Goal: Task Accomplishment & Management: Use online tool/utility

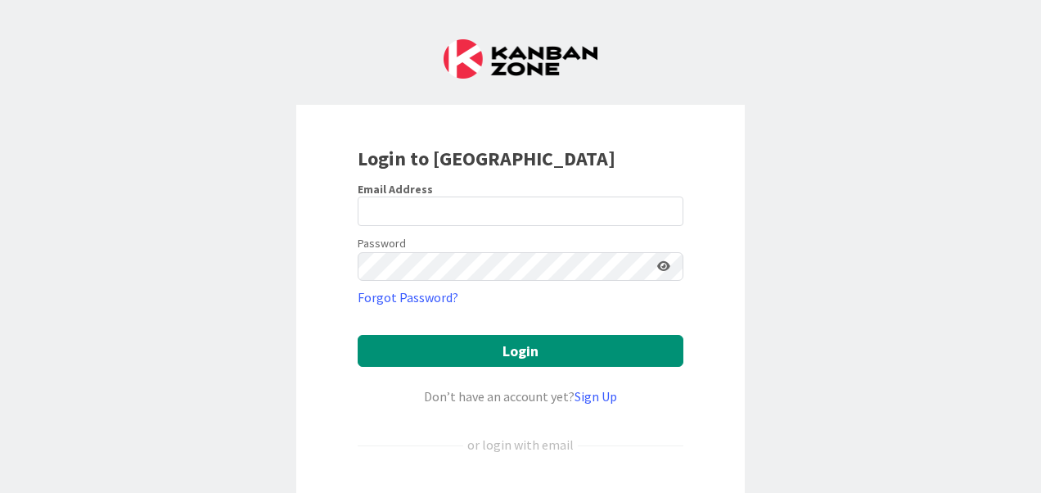
scroll to position [190, 0]
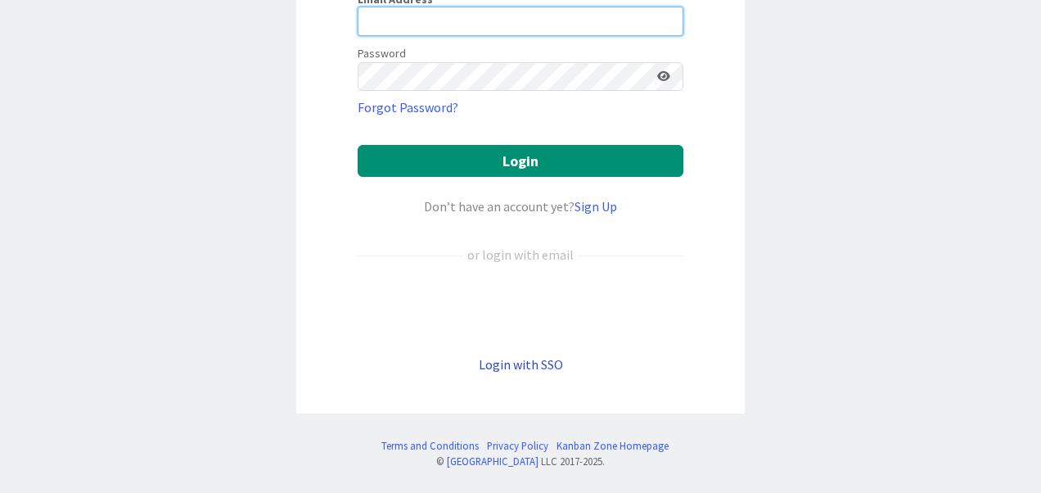
type input "[PERSON_NAME][EMAIL_ADDRESS][PERSON_NAME][DOMAIN_NAME]"
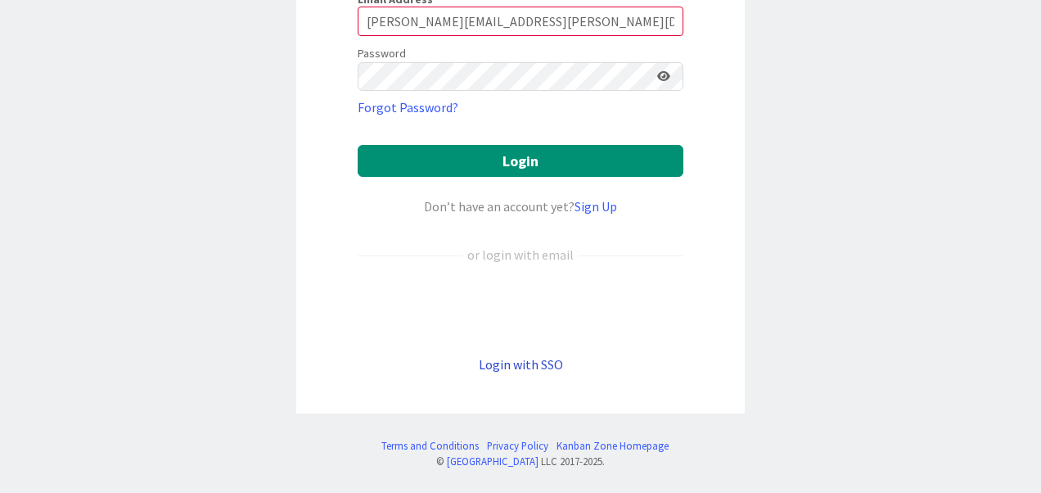
click at [511, 366] on link "Login with SSO" at bounding box center [521, 364] width 84 height 16
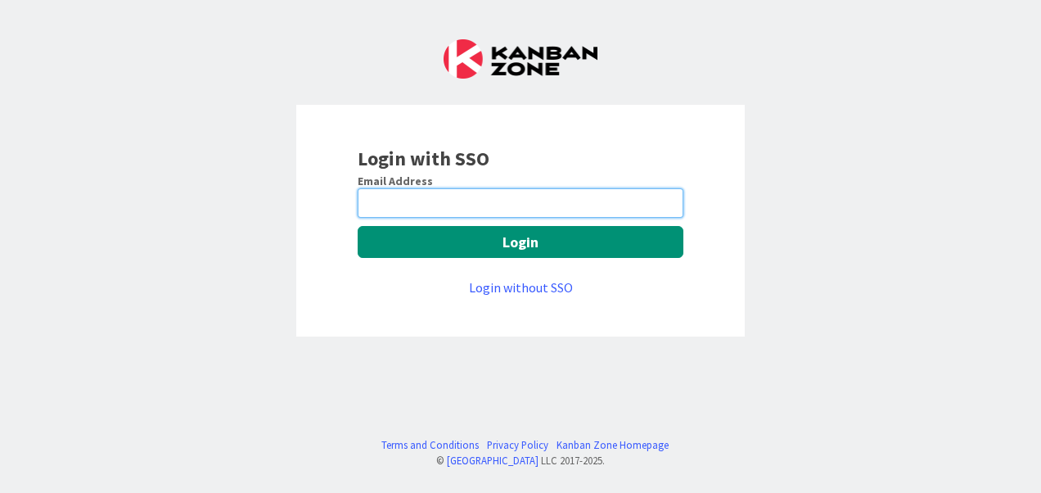
click at [484, 195] on input "email" at bounding box center [521, 202] width 326 height 29
type input "[PERSON_NAME][EMAIL_ADDRESS][PERSON_NAME][DOMAIN_NAME]"
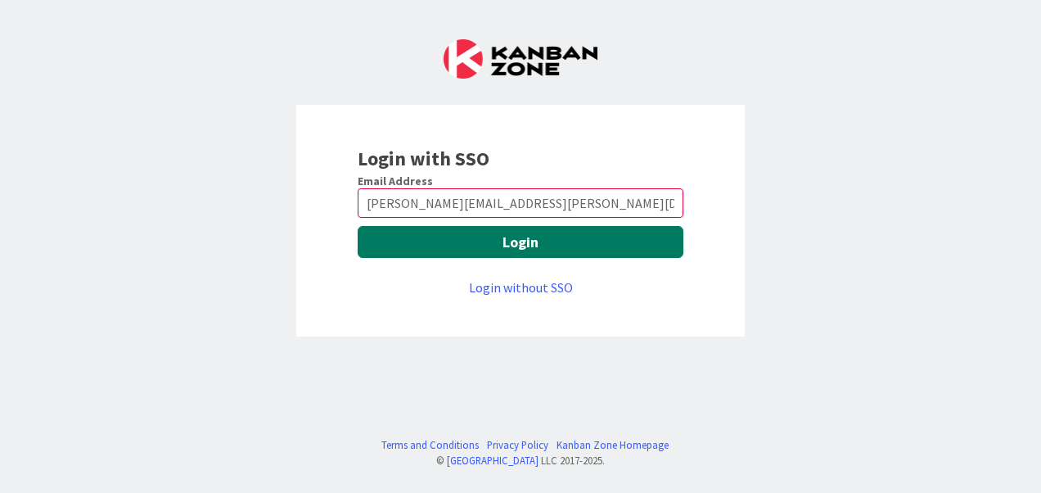
click at [501, 254] on button "Login" at bounding box center [521, 242] width 326 height 32
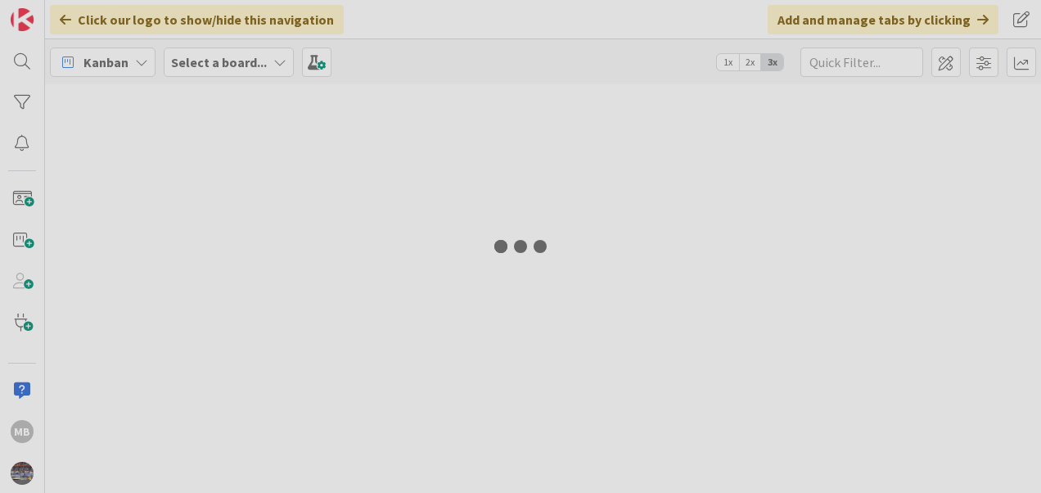
type input "CDN"
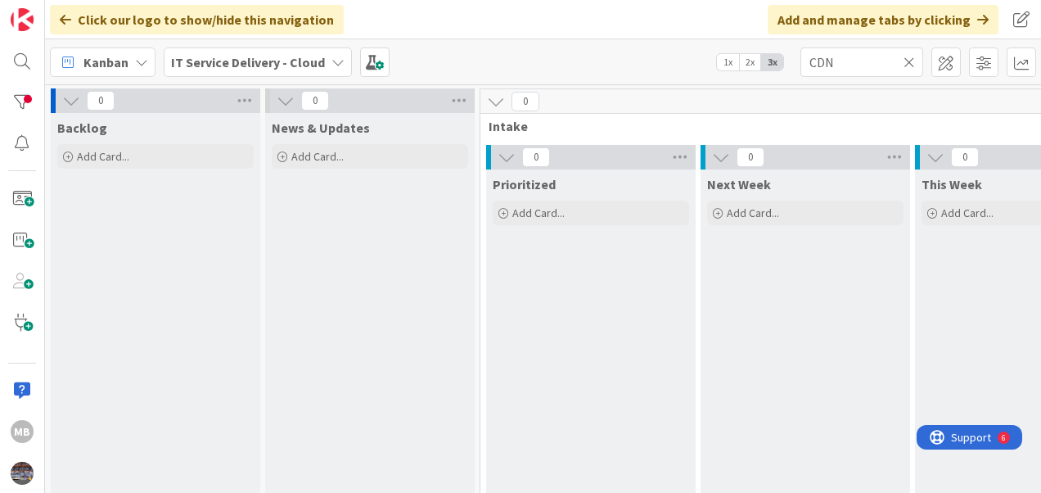
click at [911, 62] on icon at bounding box center [908, 62] width 11 height 15
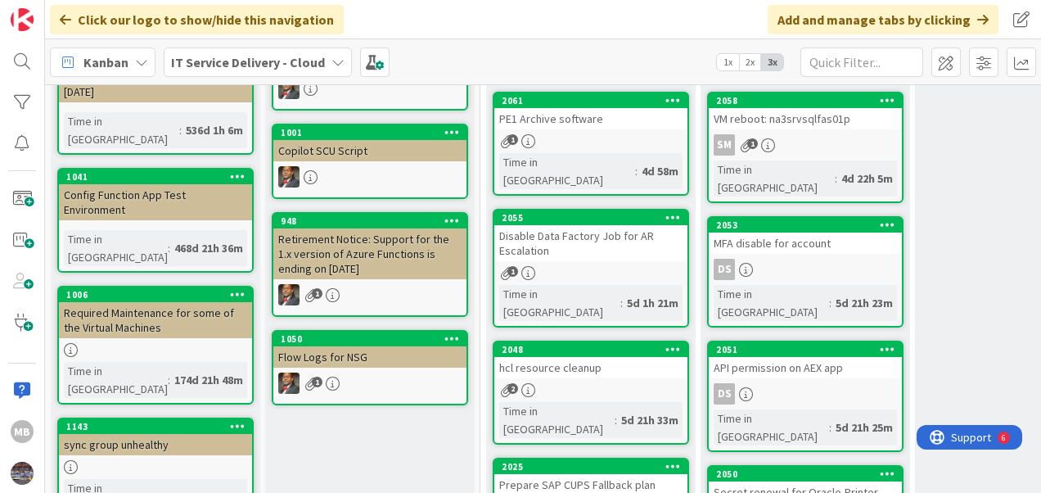
scroll to position [144, 0]
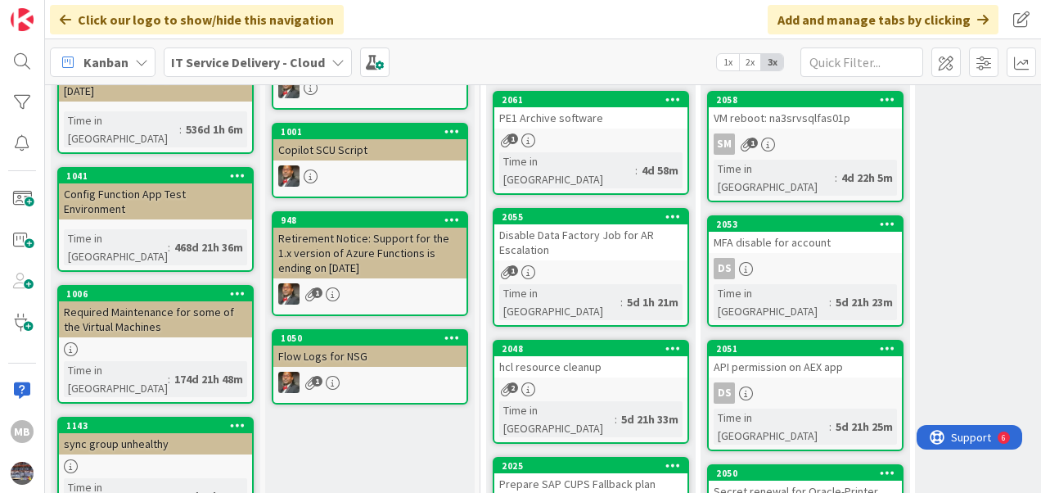
click at [609, 265] on div "1" at bounding box center [590, 272] width 193 height 14
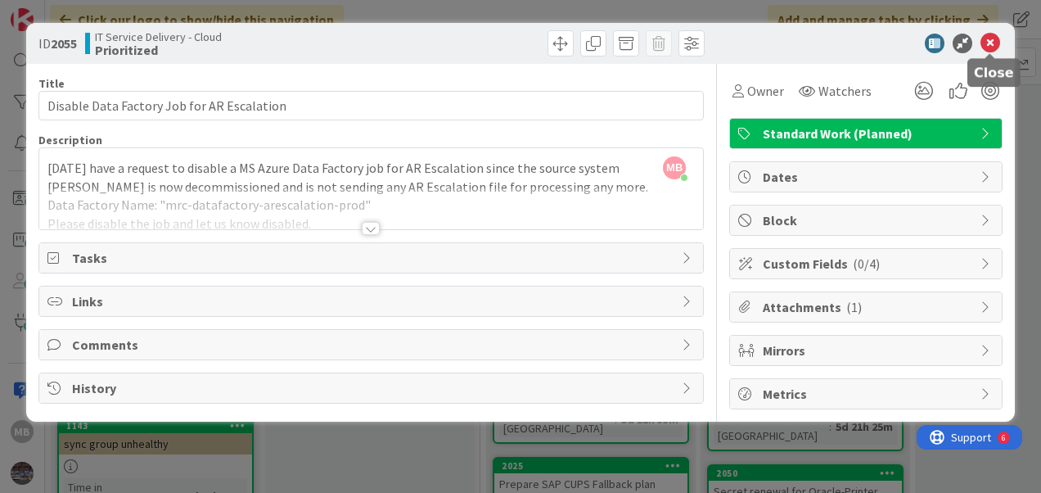
click at [992, 43] on icon at bounding box center [990, 44] width 20 height 20
